Goal: Information Seeking & Learning: Learn about a topic

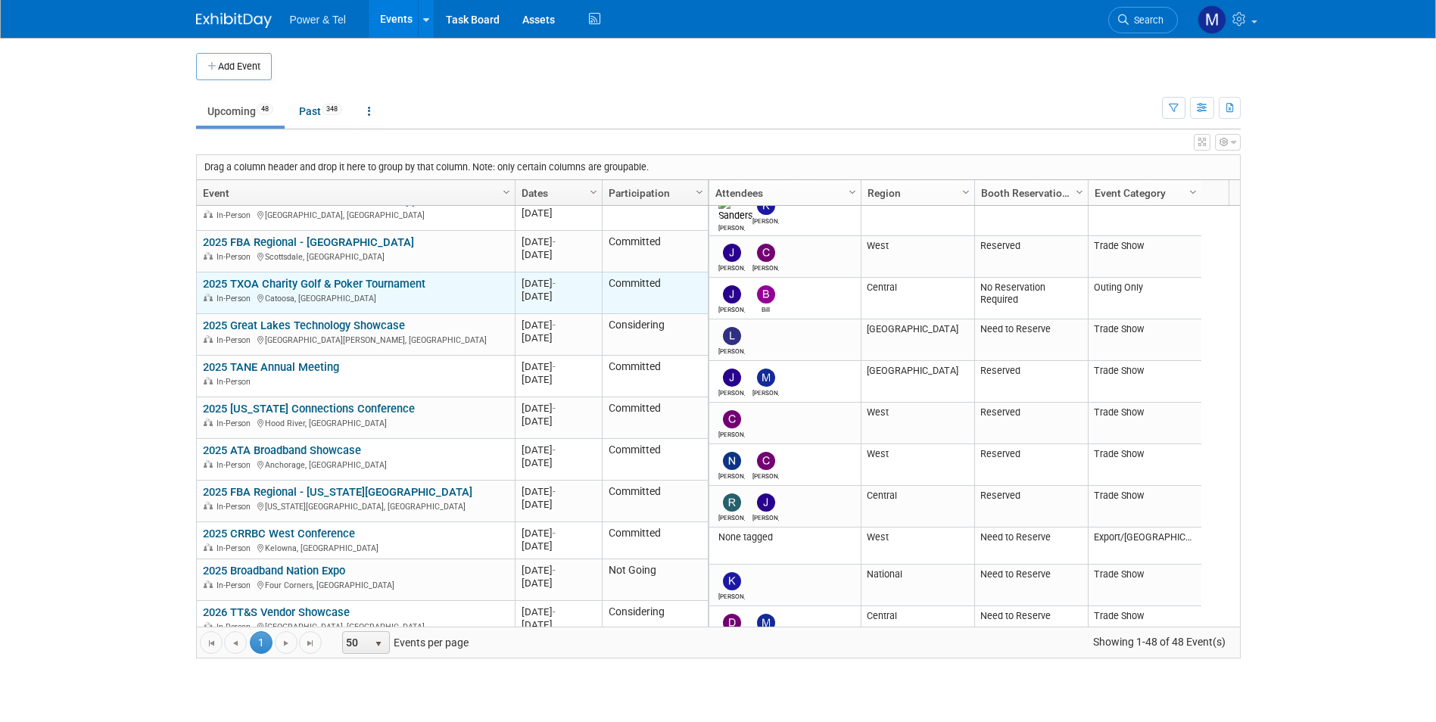
scroll to position [1362, 0]
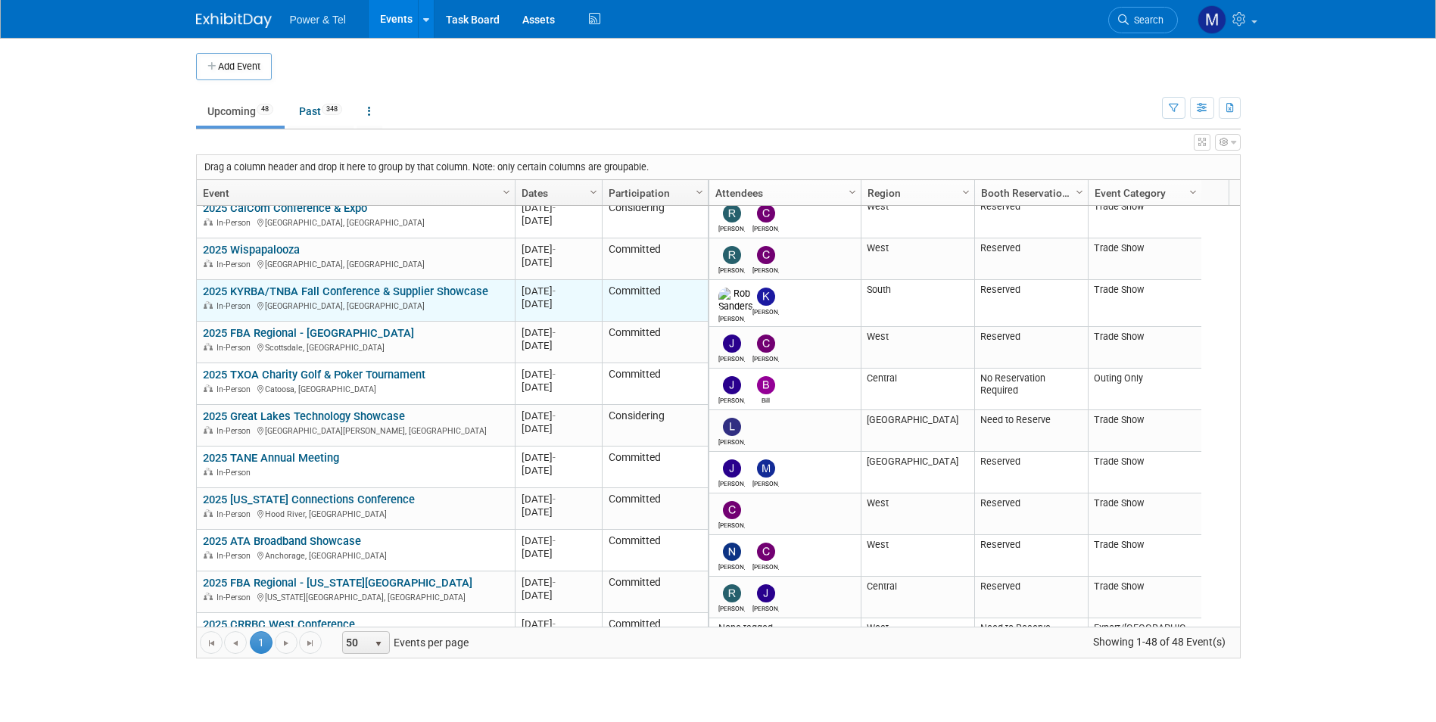
click at [403, 289] on link "2025 KYRBA/TNBA Fall Conference & Supplier Showcase" at bounding box center [345, 292] width 285 height 14
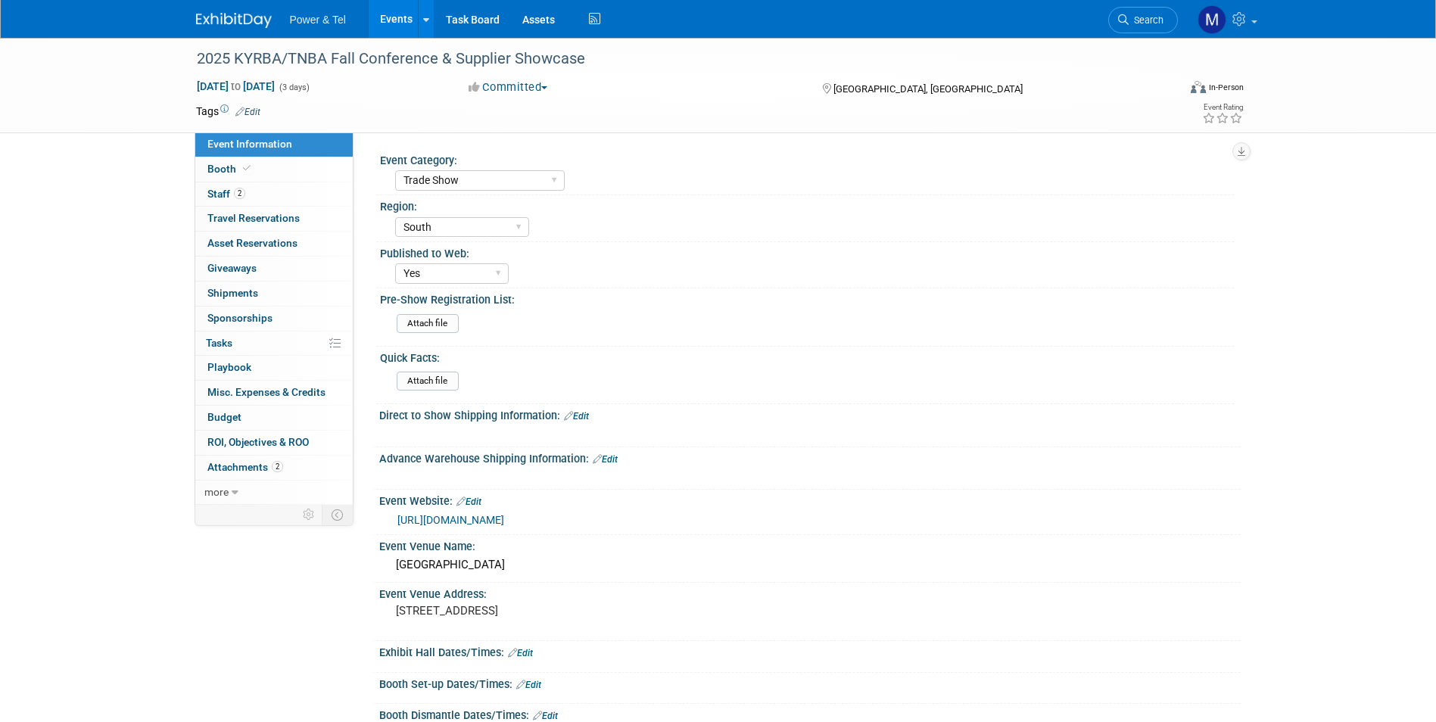
select select "Trade Show"
select select "South"
select select "Yes"
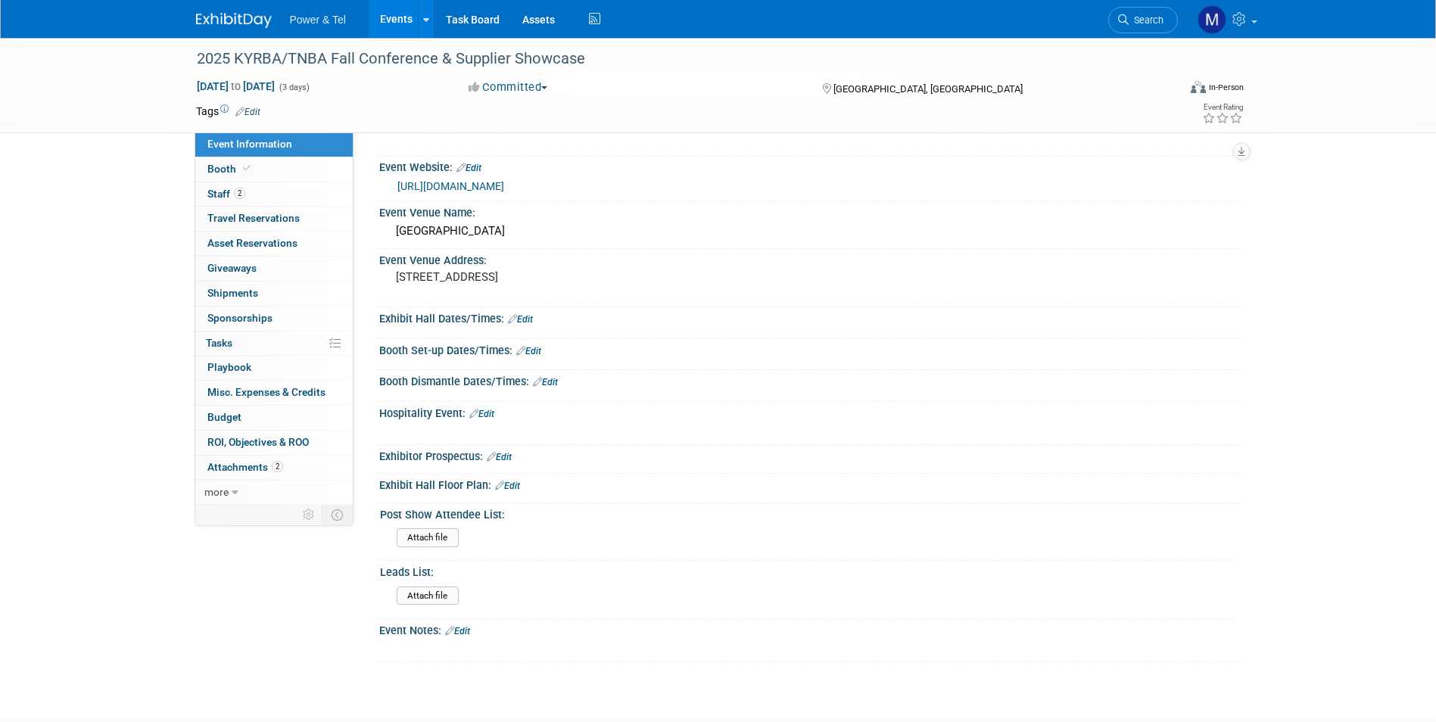
scroll to position [437, 0]
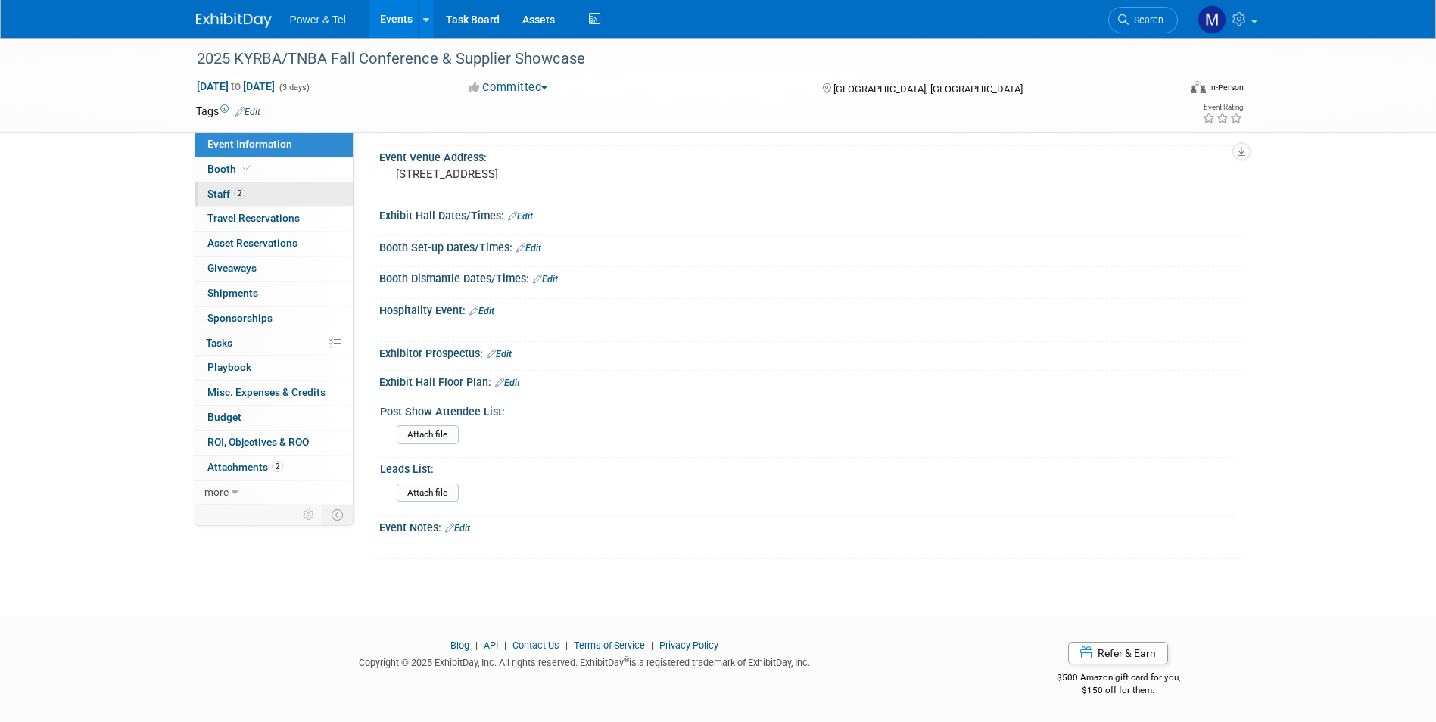
click at [300, 198] on link "2 Staff 2" at bounding box center [273, 194] width 157 height 24
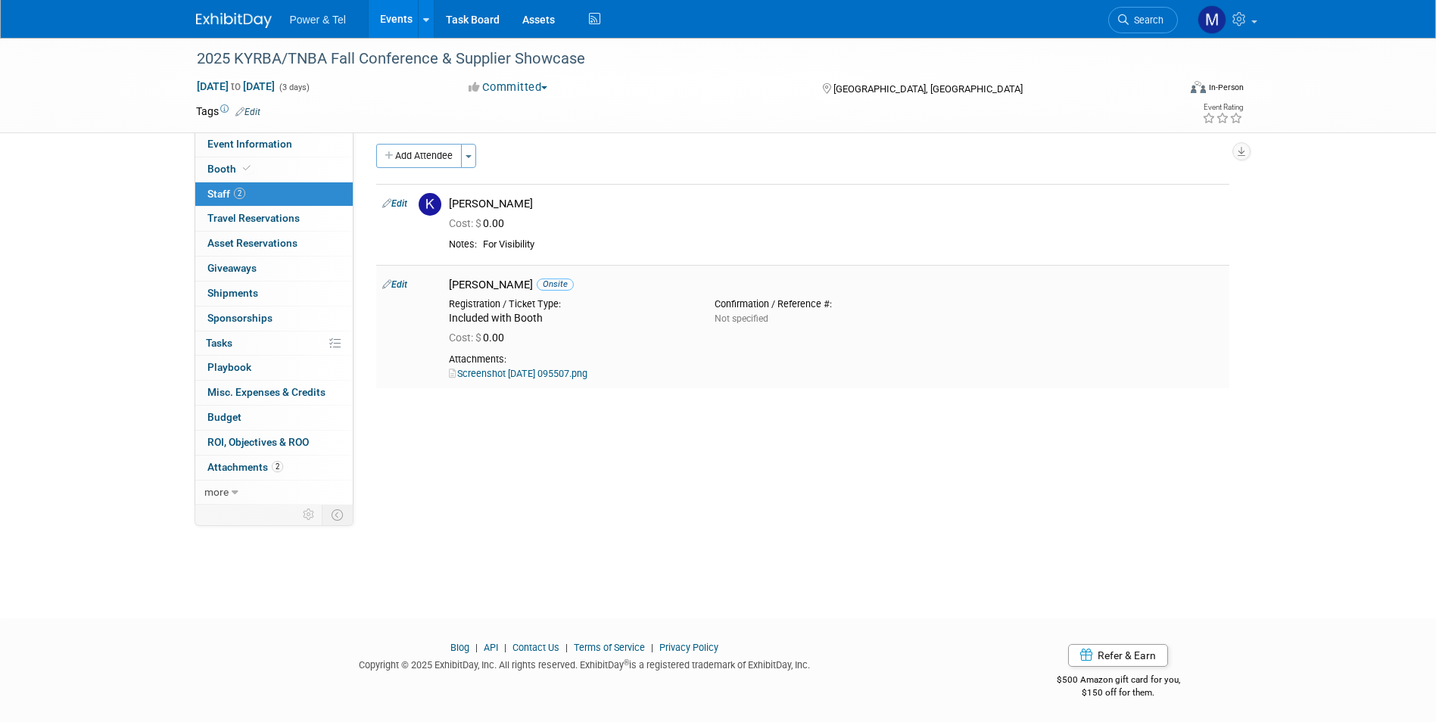
scroll to position [11, 0]
click at [587, 371] on link "Screenshot 2025-07-02 095507.png" at bounding box center [518, 371] width 139 height 11
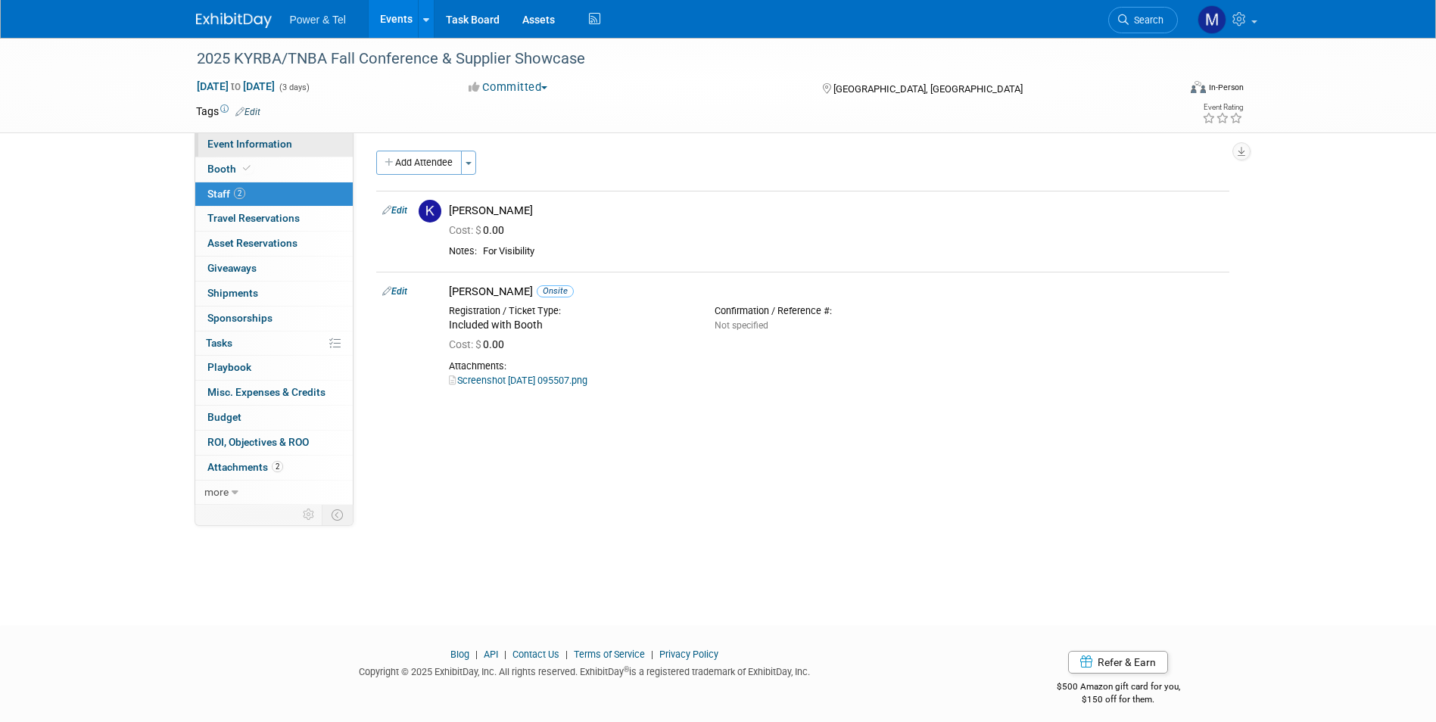
scroll to position [0, 0]
click at [288, 151] on link "Event Information" at bounding box center [273, 144] width 157 height 24
select select "Trade Show"
select select "South"
select select "Yes"
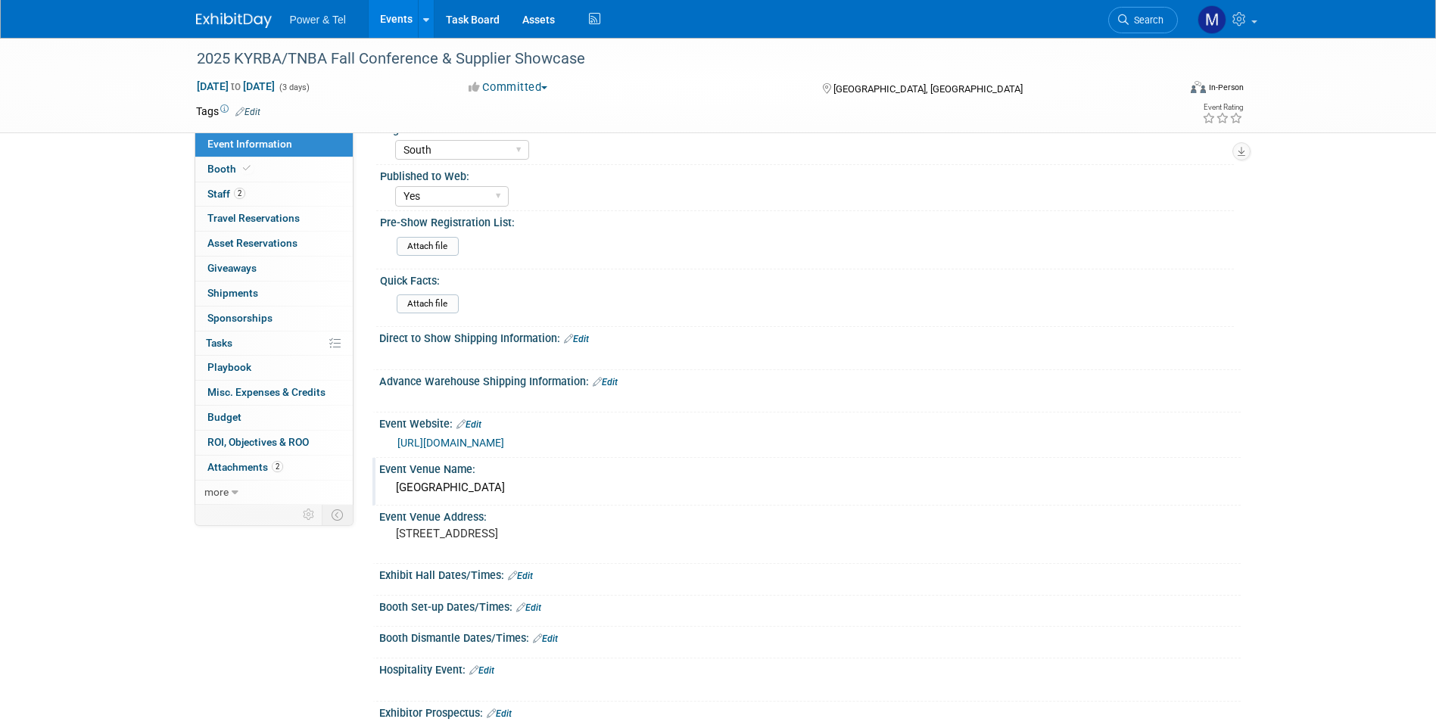
scroll to position [151, 0]
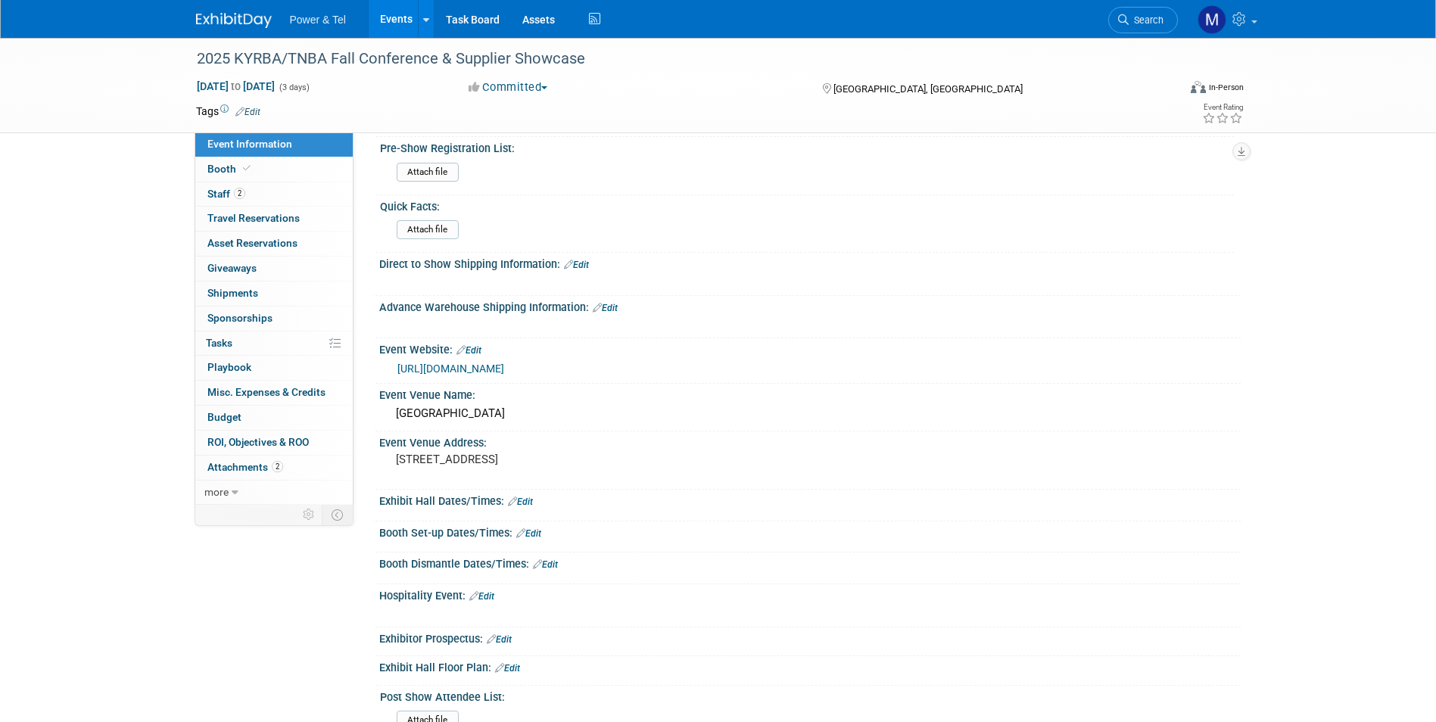
click at [504, 370] on link "[URL][DOMAIN_NAME]" at bounding box center [450, 369] width 107 height 12
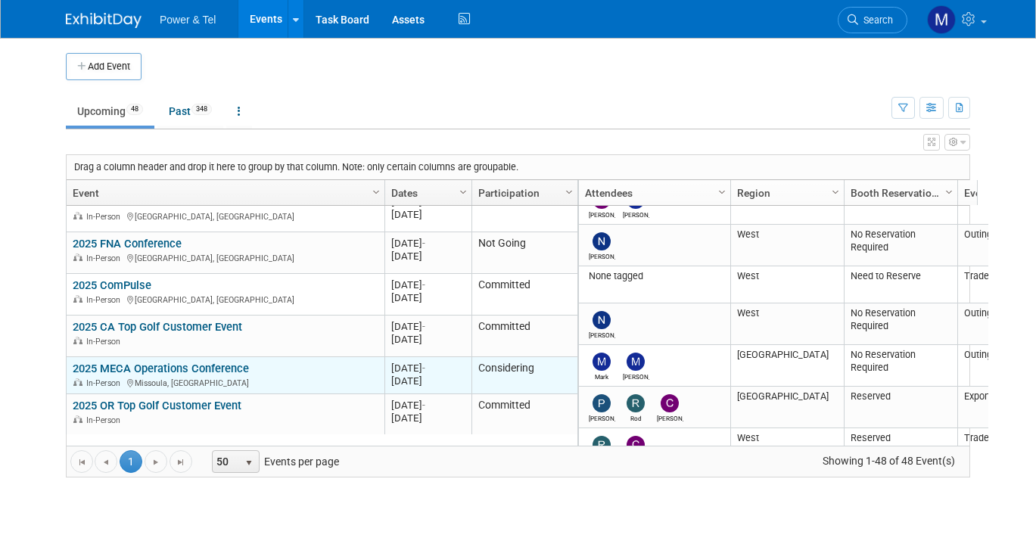
scroll to position [272, 0]
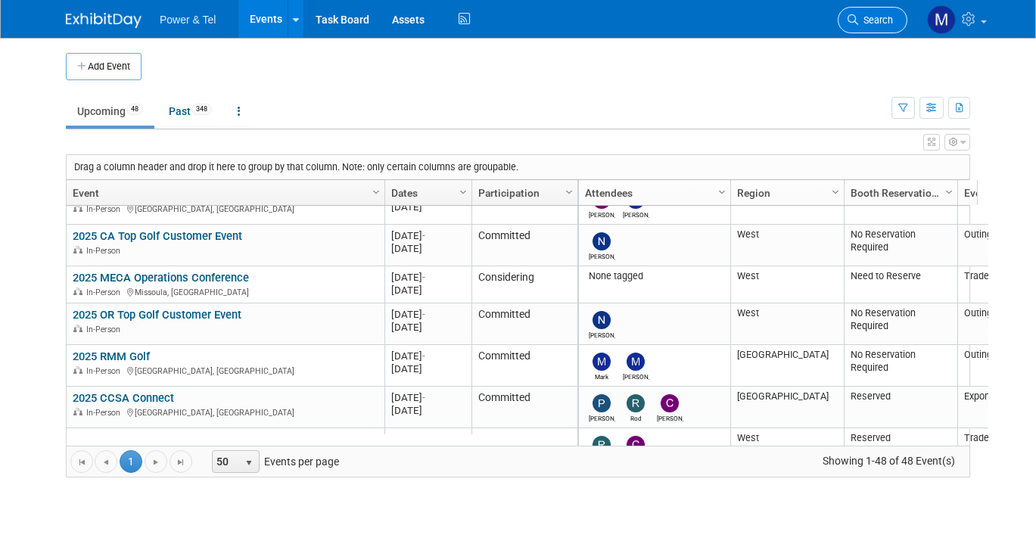
click at [895, 12] on link "Search" at bounding box center [873, 20] width 70 height 26
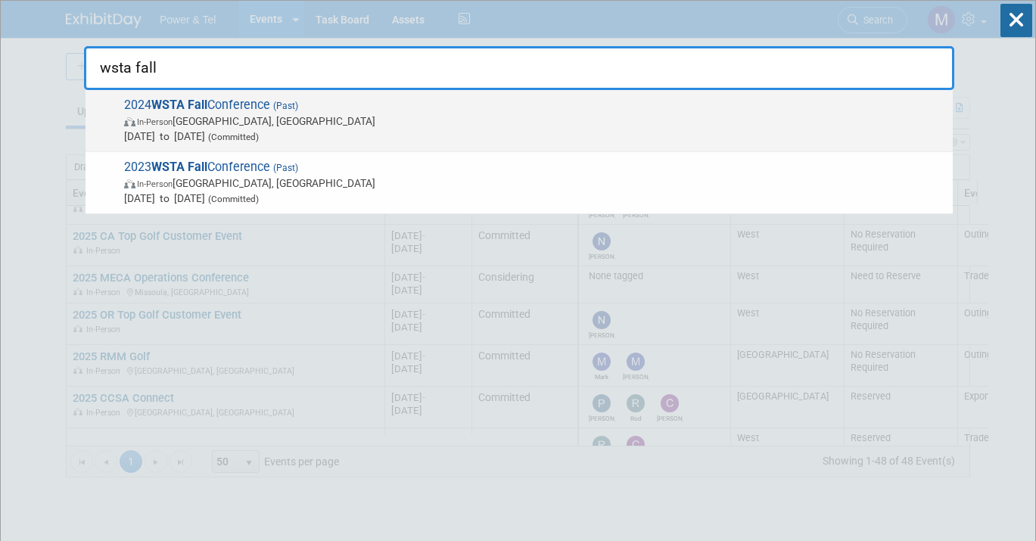
type input "wsta fall"
click at [376, 135] on span "[DATE] to [DATE] (Committed)" at bounding box center [534, 136] width 821 height 15
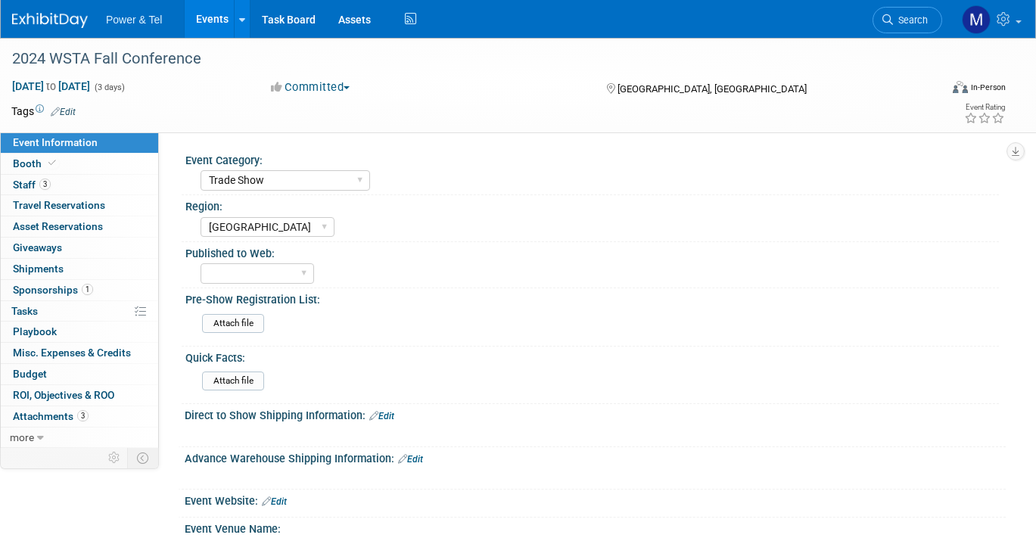
select select "Trade Show"
select select "[GEOGRAPHIC_DATA]"
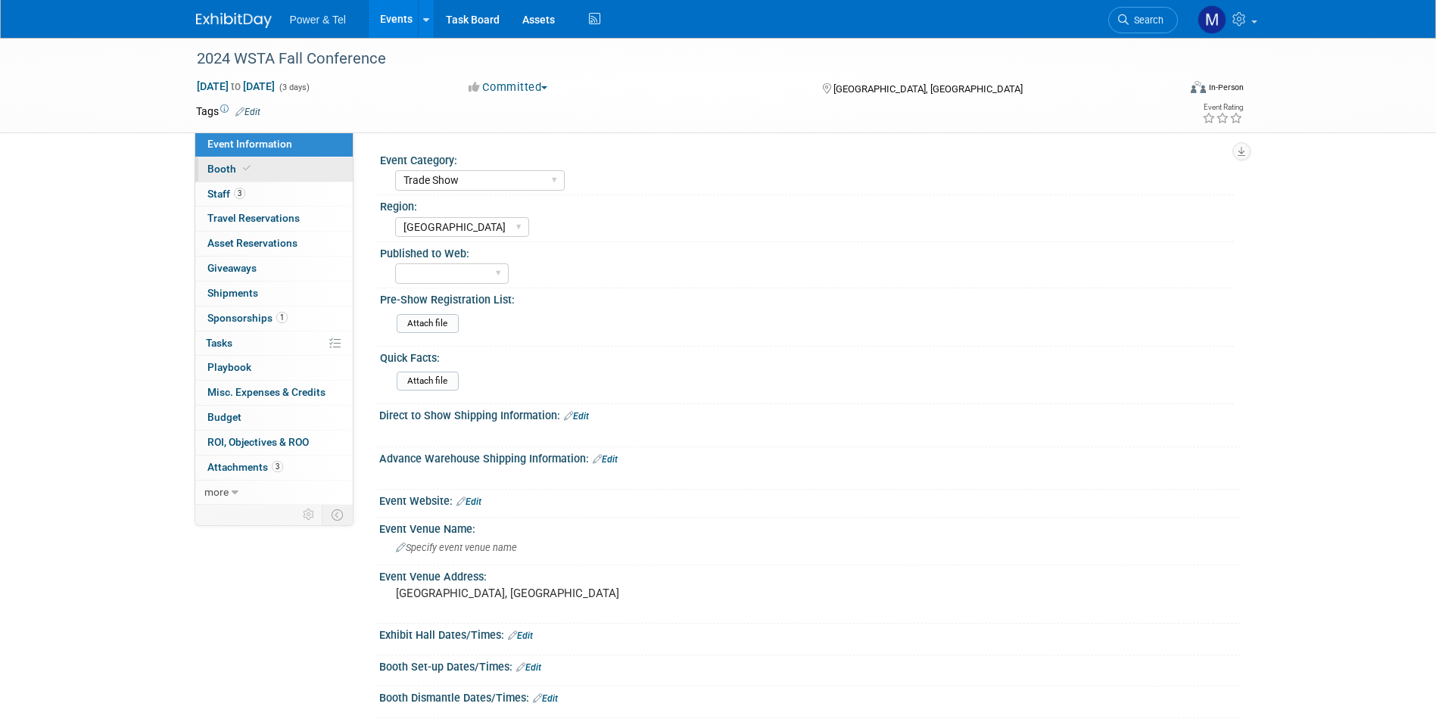
click at [204, 171] on link "Booth" at bounding box center [273, 169] width 157 height 24
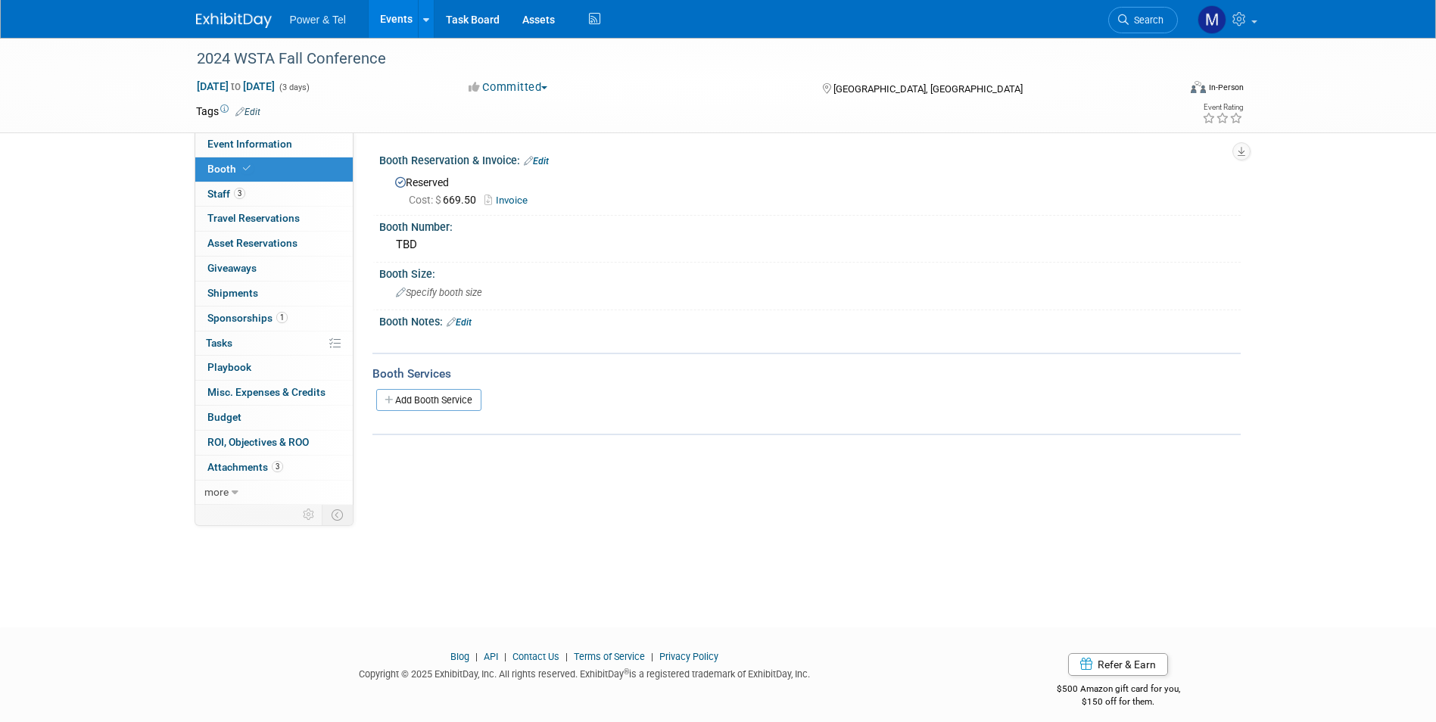
click at [512, 204] on span "Invoice" at bounding box center [509, 200] width 51 height 12
click at [512, 202] on link "Invoice" at bounding box center [509, 200] width 51 height 11
click at [272, 322] on span "Sponsorships 1" at bounding box center [247, 318] width 80 height 12
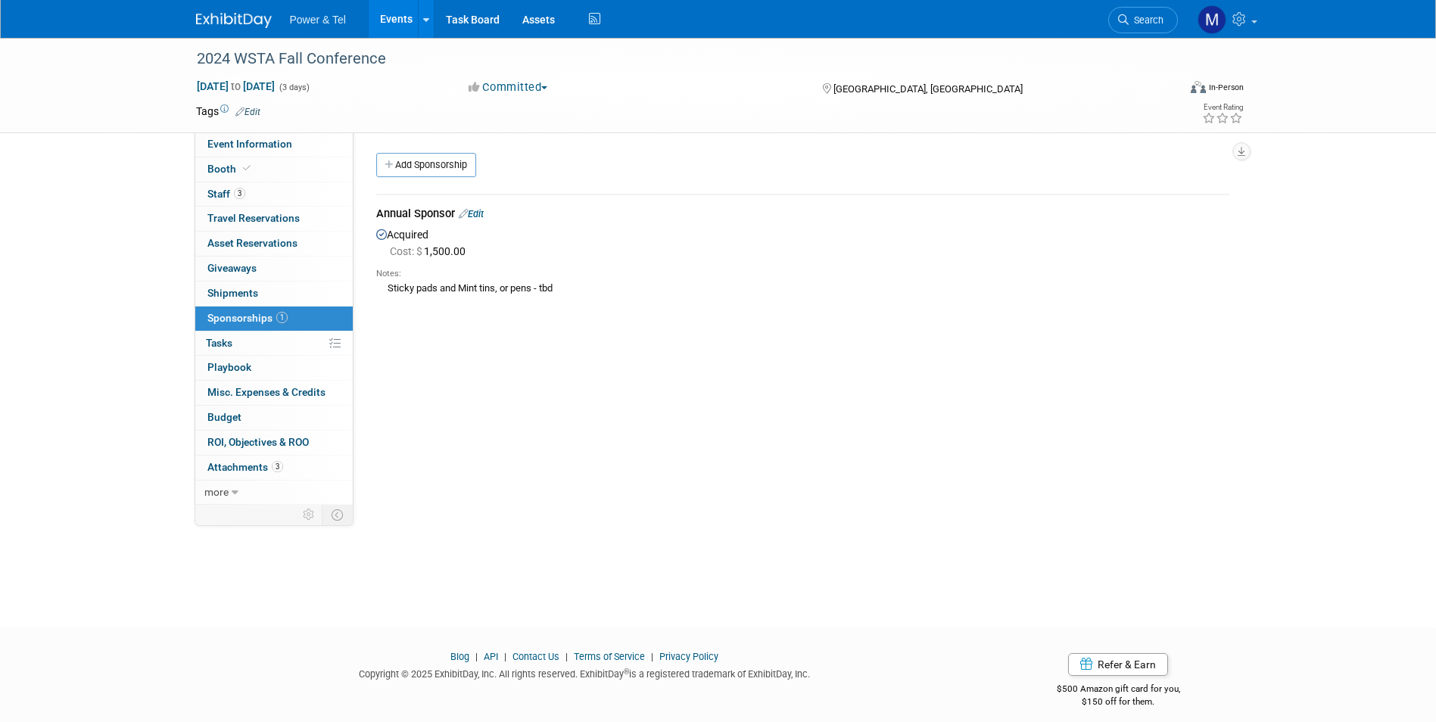
click at [352, 20] on li "Power & Tel" at bounding box center [329, 14] width 78 height 22
click at [316, 14] on span "Power & Tel" at bounding box center [318, 20] width 56 height 12
click at [378, 12] on link "Events" at bounding box center [396, 19] width 55 height 38
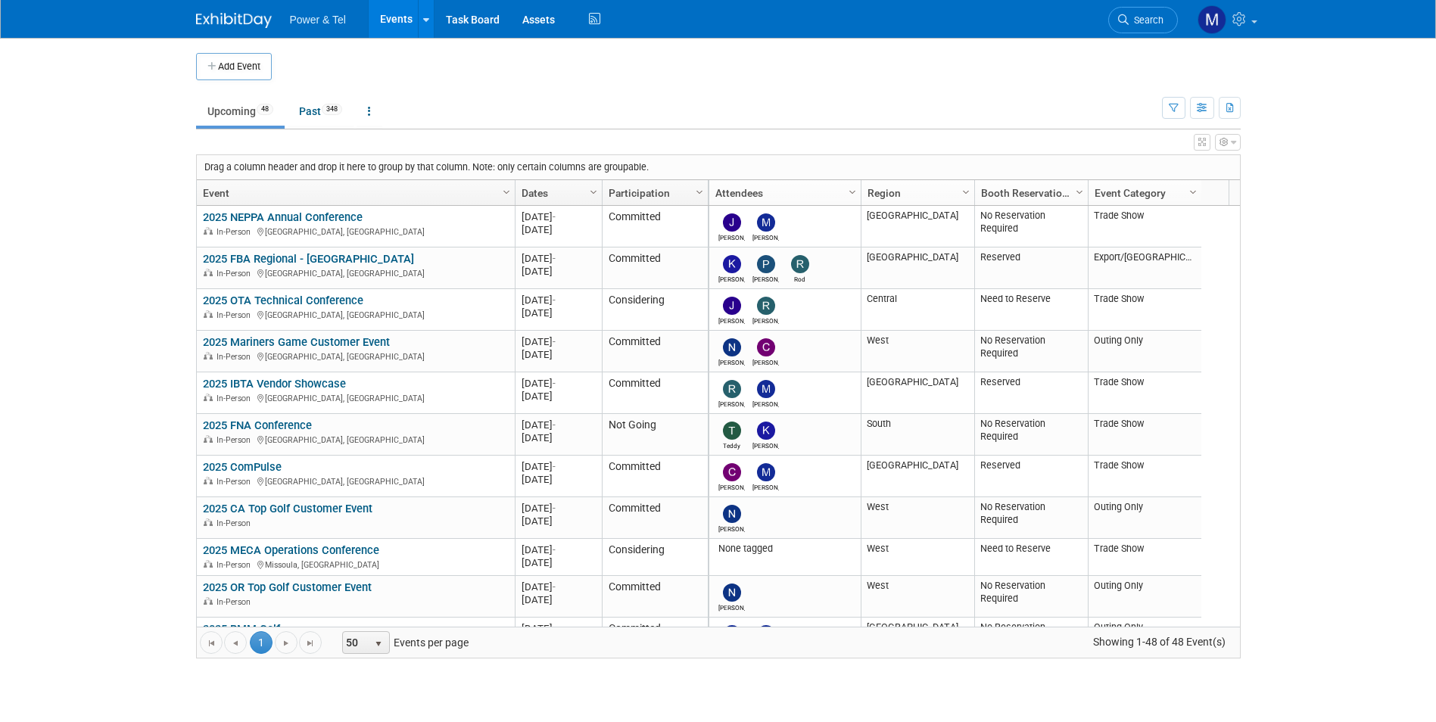
click at [1129, 27] on link "Search" at bounding box center [1143, 20] width 70 height 26
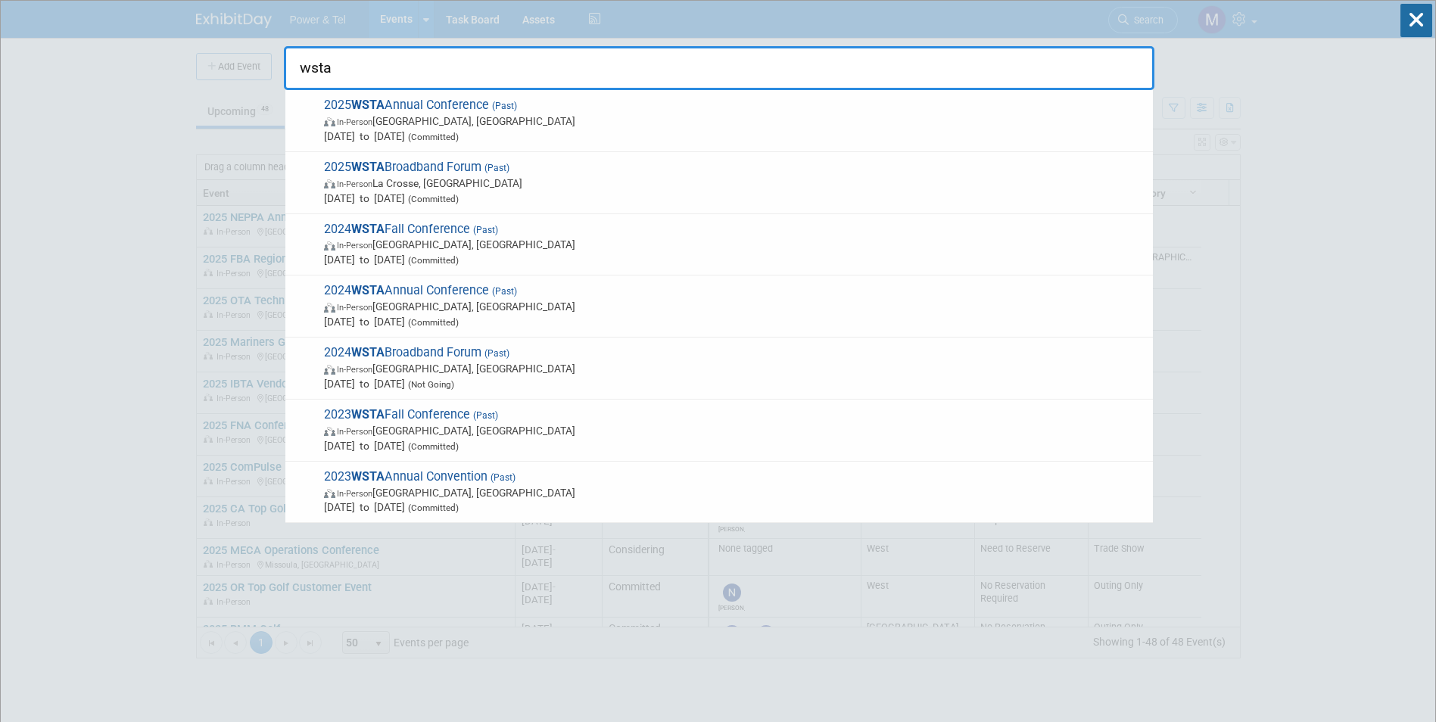
type input "wsta"
